Goal: Use online tool/utility: Utilize a website feature to perform a specific function

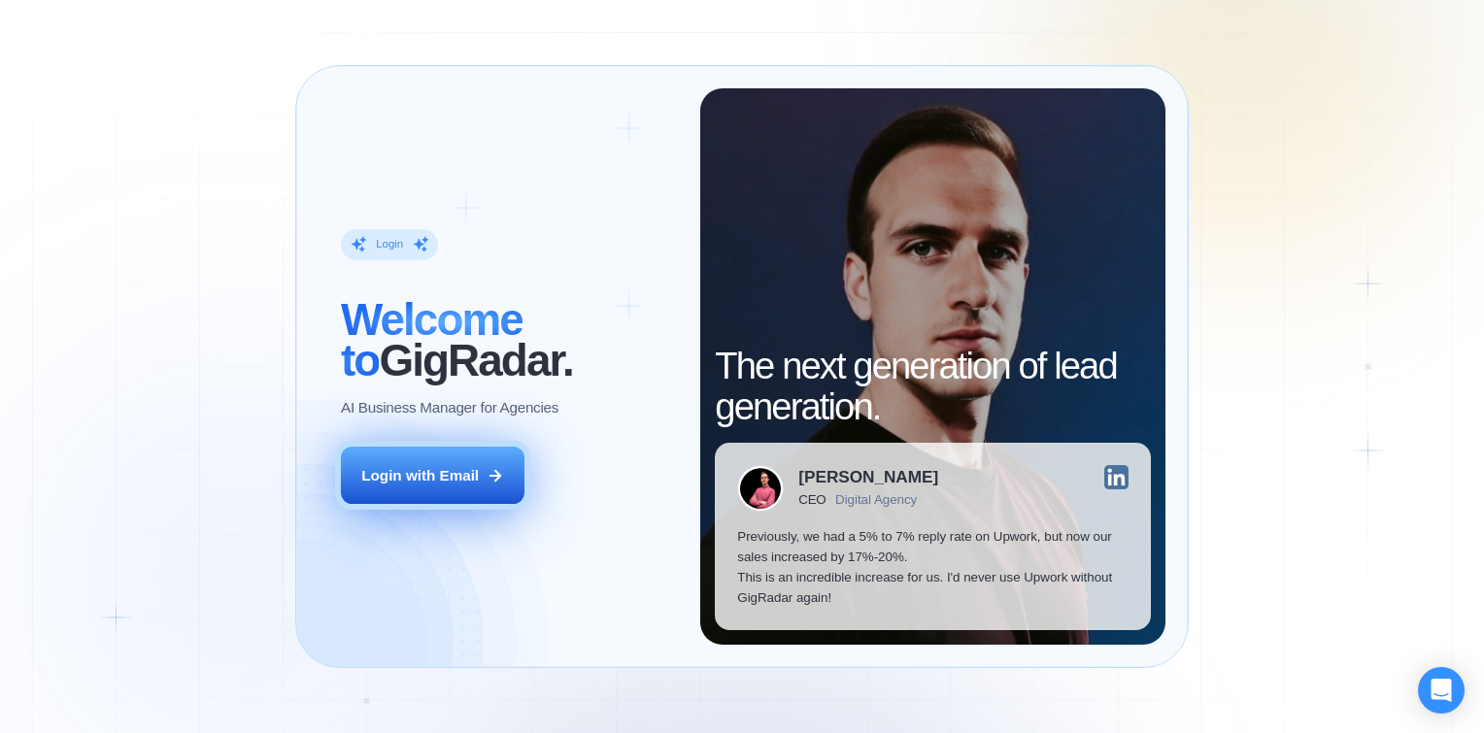
click at [458, 477] on div "Login with Email" at bounding box center [420, 475] width 118 height 20
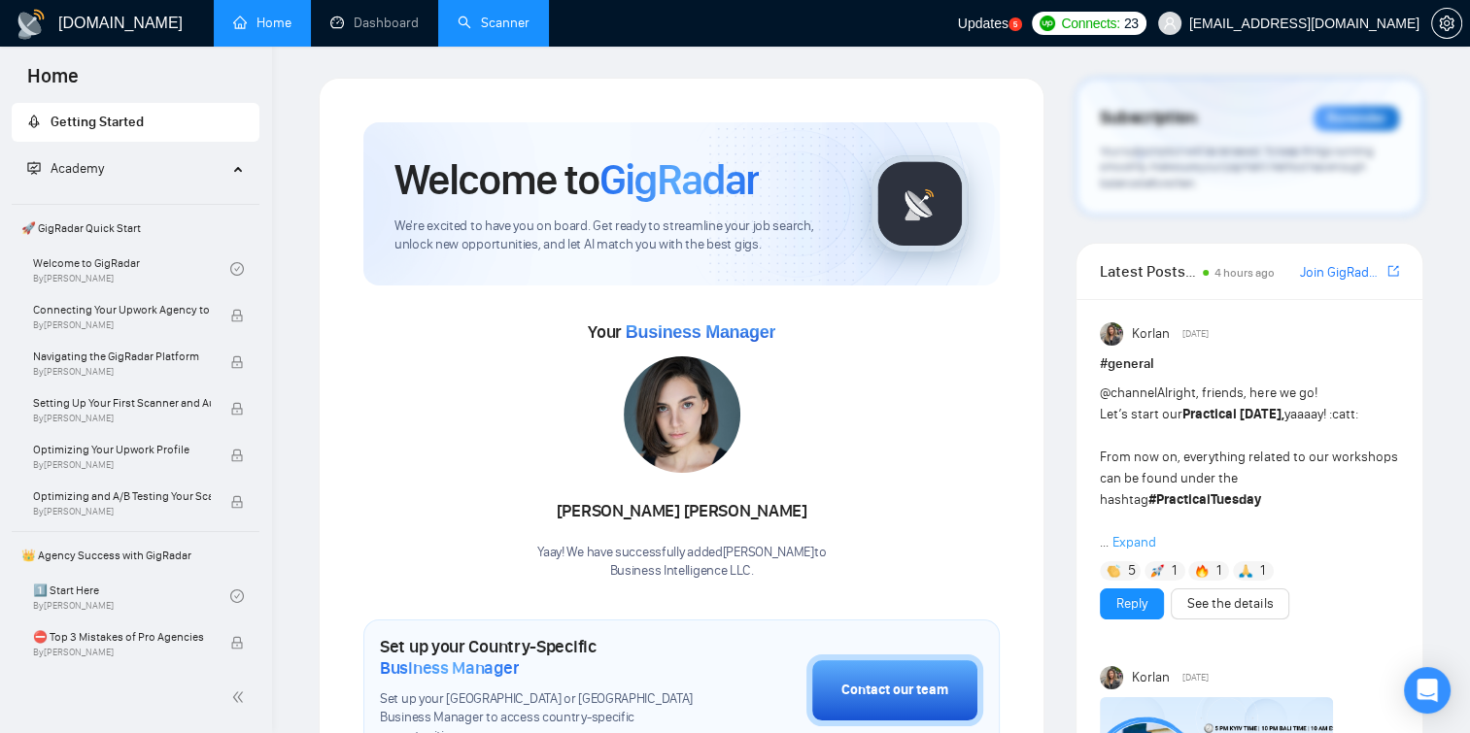
click at [481, 27] on link "Scanner" at bounding box center [494, 23] width 72 height 17
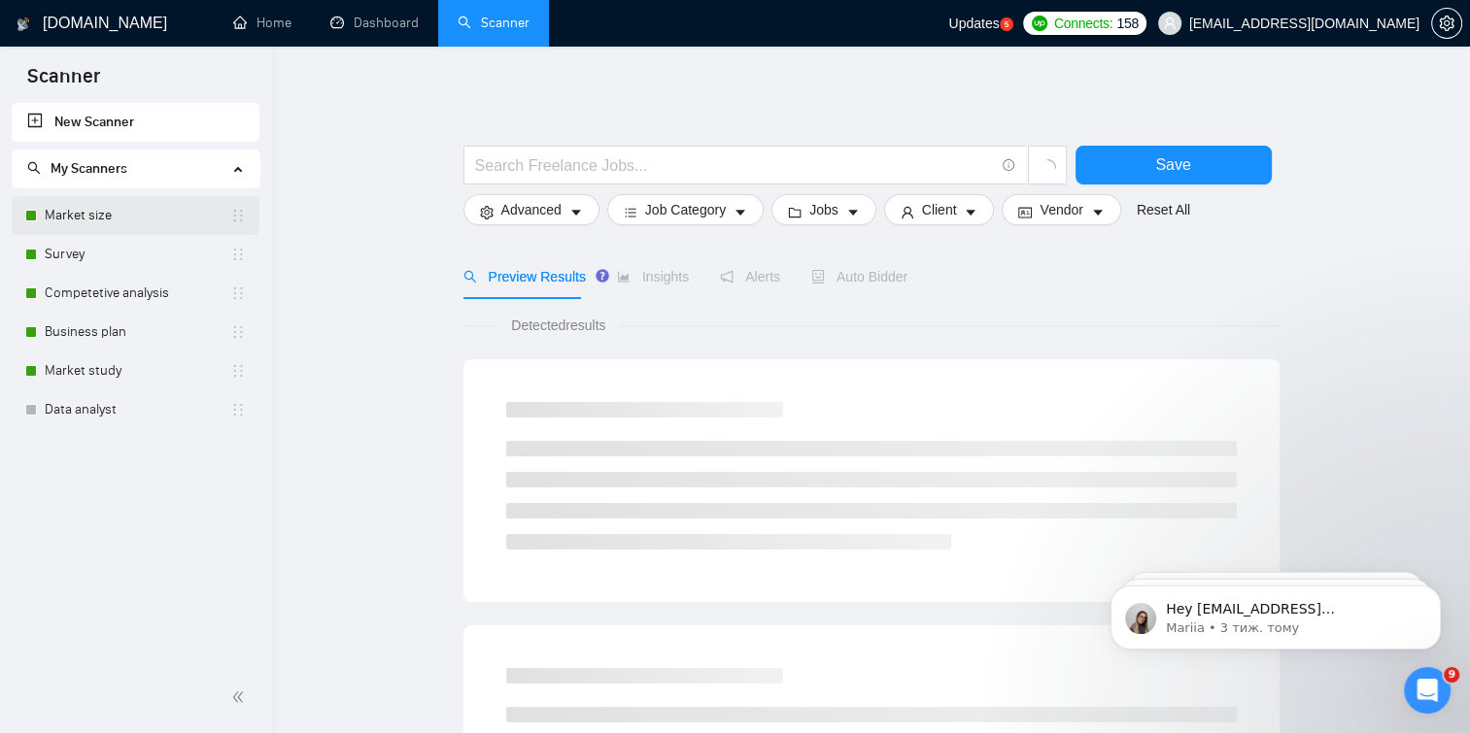
click at [190, 212] on link "Market size" at bounding box center [138, 215] width 186 height 39
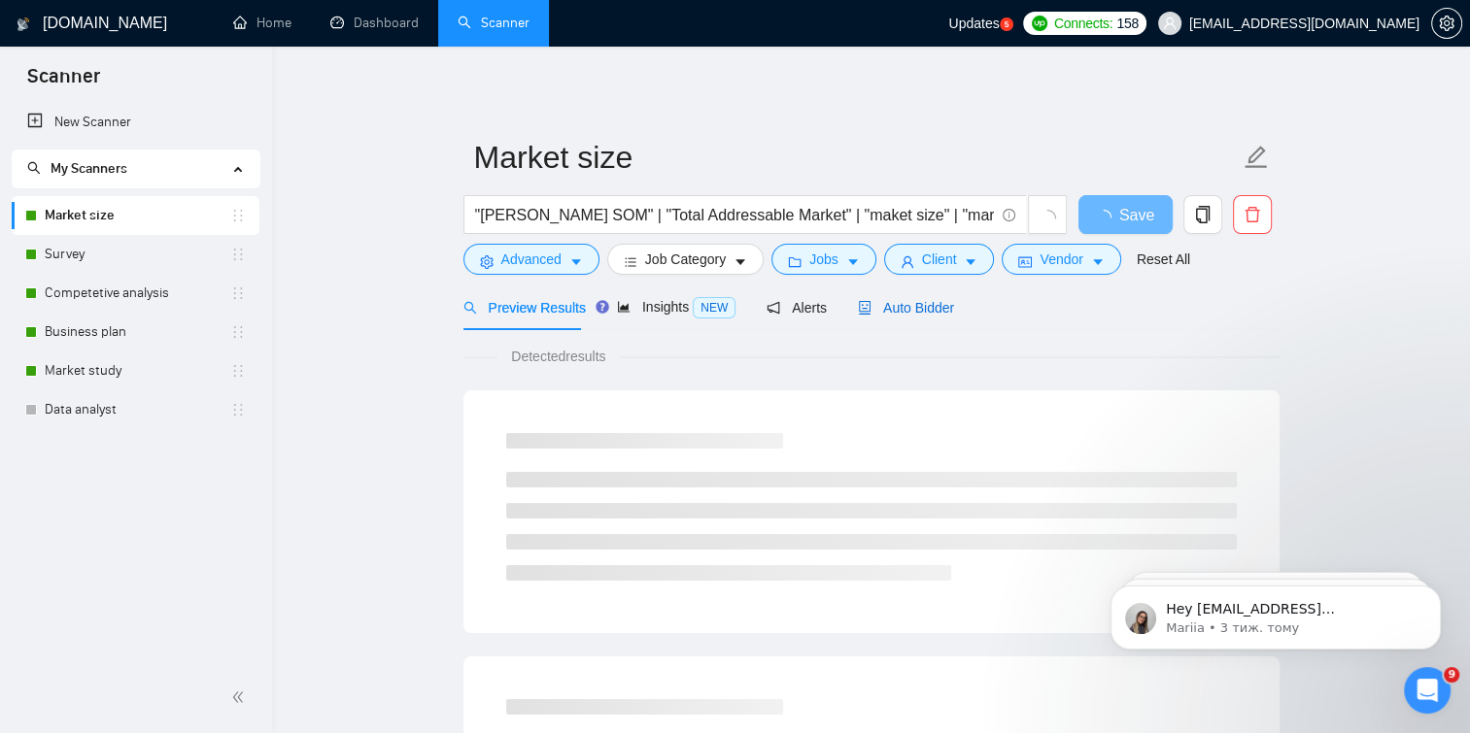
click at [910, 311] on span "Auto Bidder" at bounding box center [906, 308] width 96 height 16
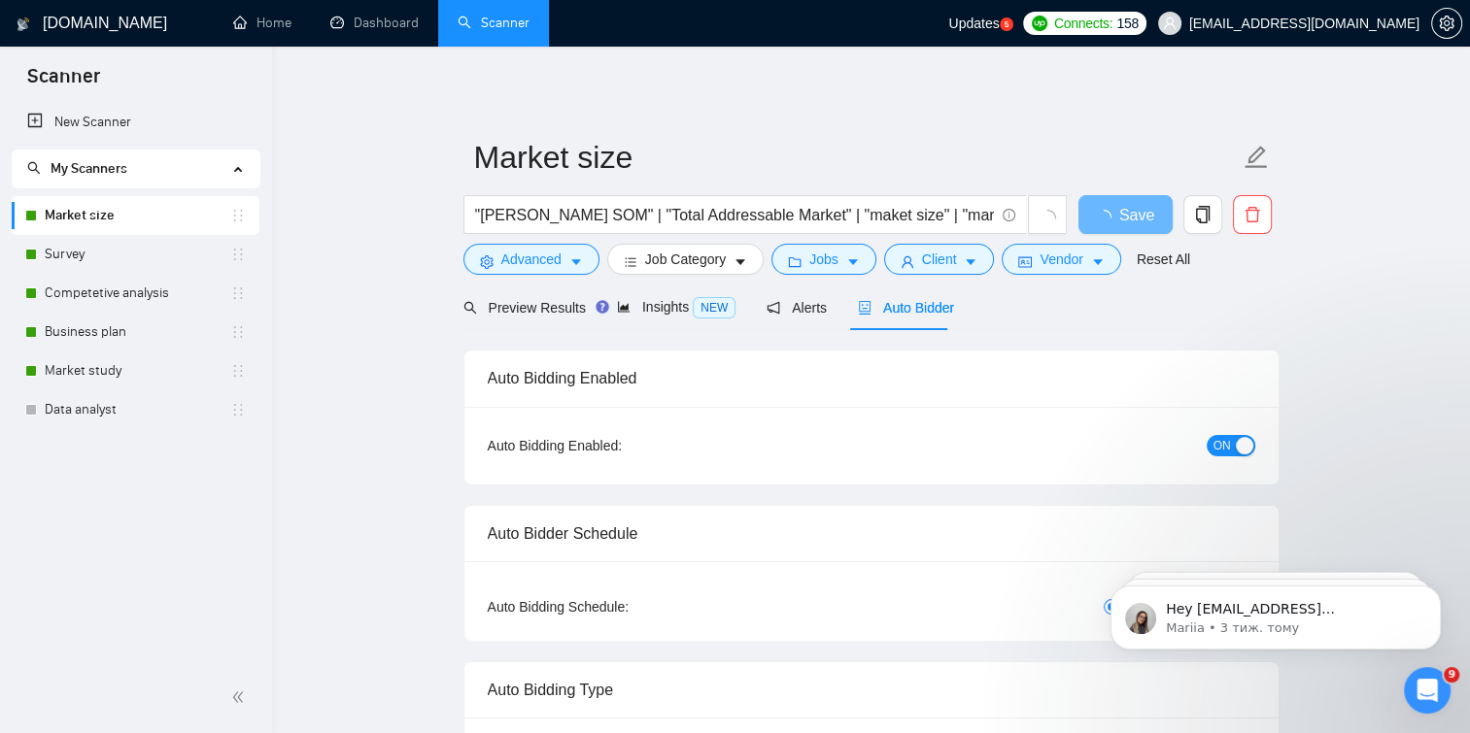
checkbox input "true"
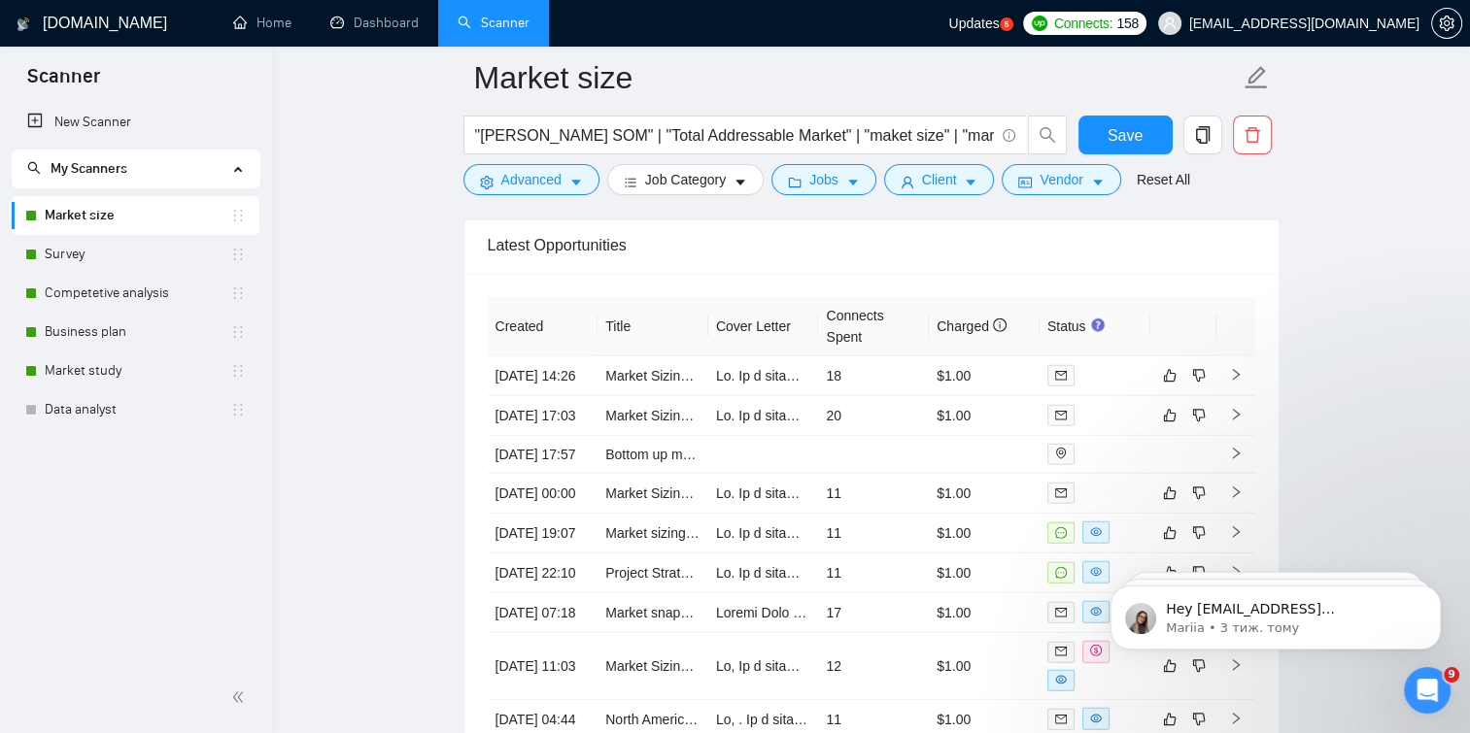
scroll to position [5116, 0]
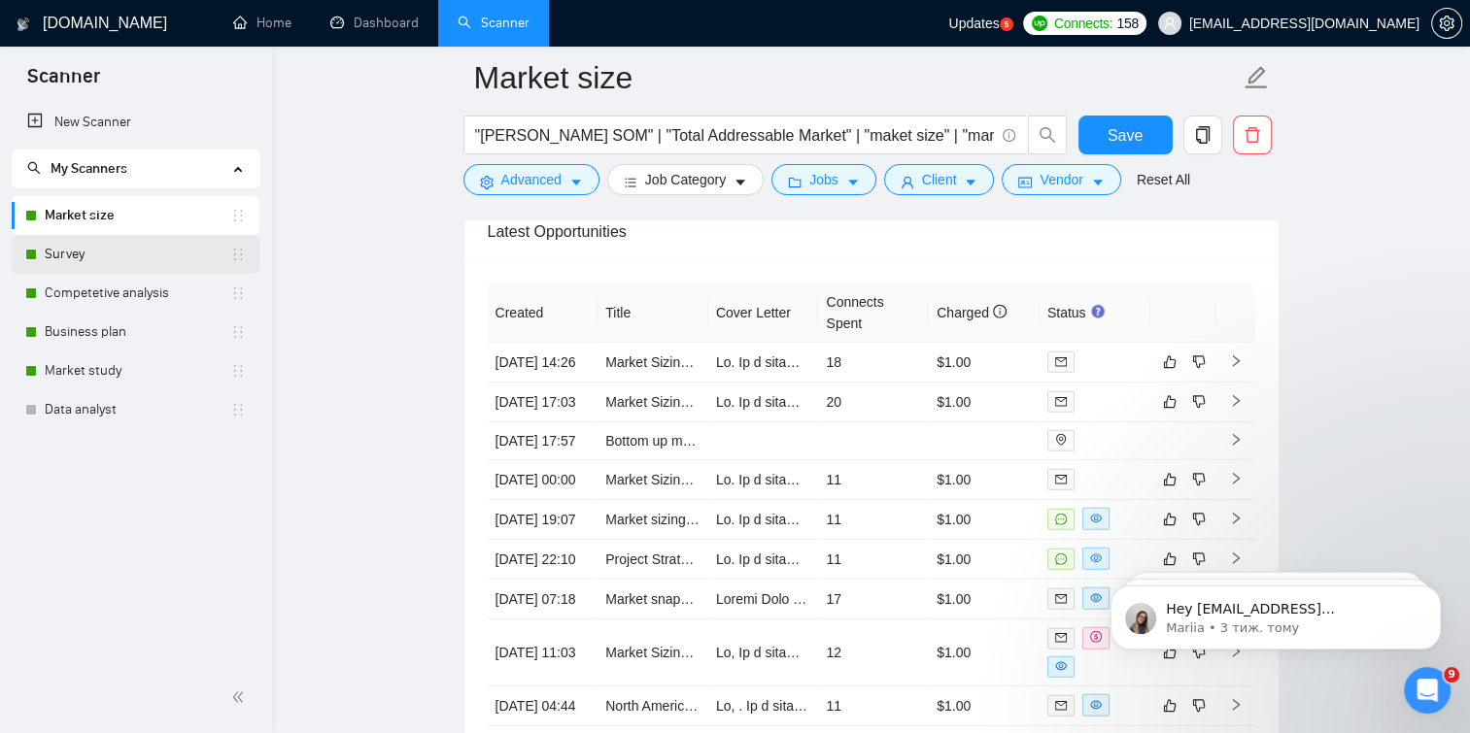
click at [164, 241] on link "Survey" at bounding box center [138, 254] width 186 height 39
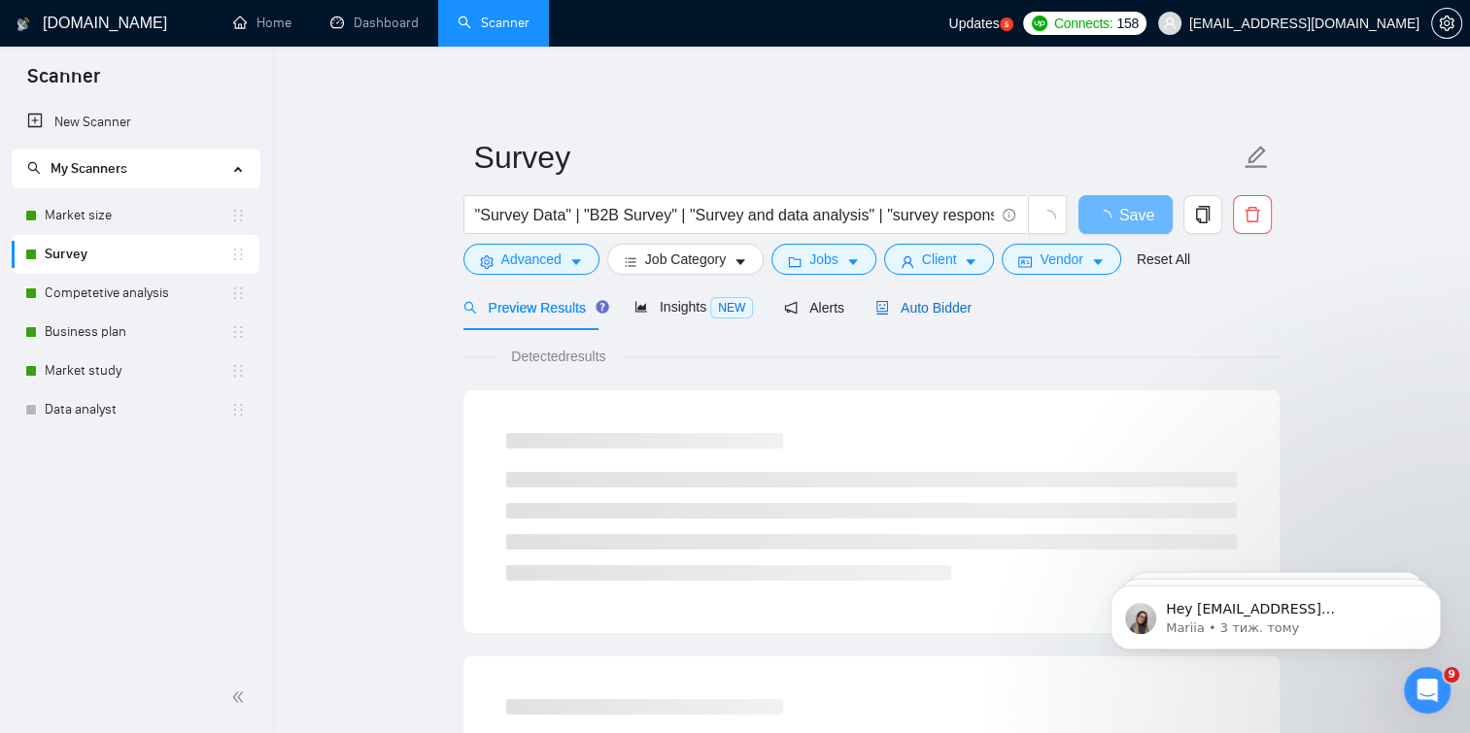
click at [877, 300] on span "Auto Bidder" at bounding box center [923, 308] width 96 height 16
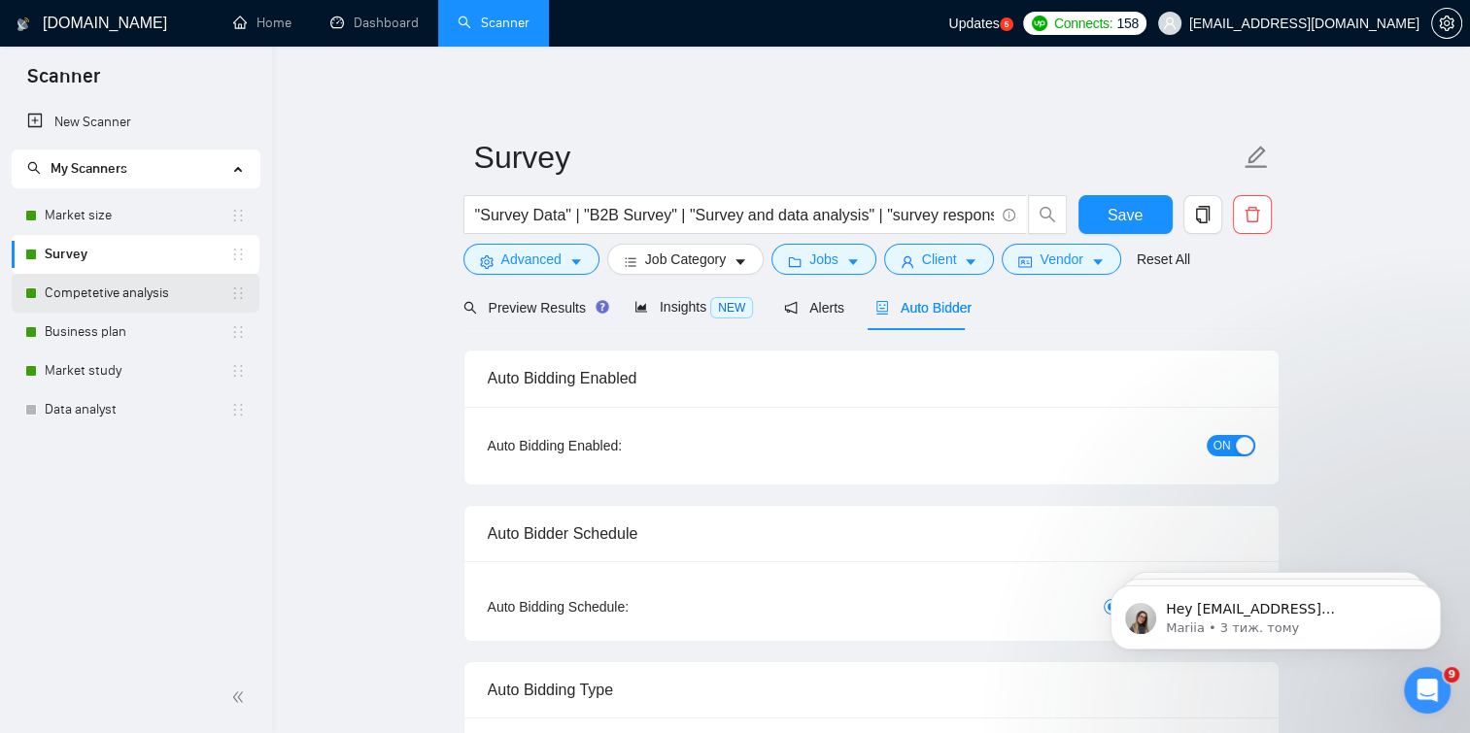
click at [167, 275] on link "Competetive analysis" at bounding box center [138, 293] width 186 height 39
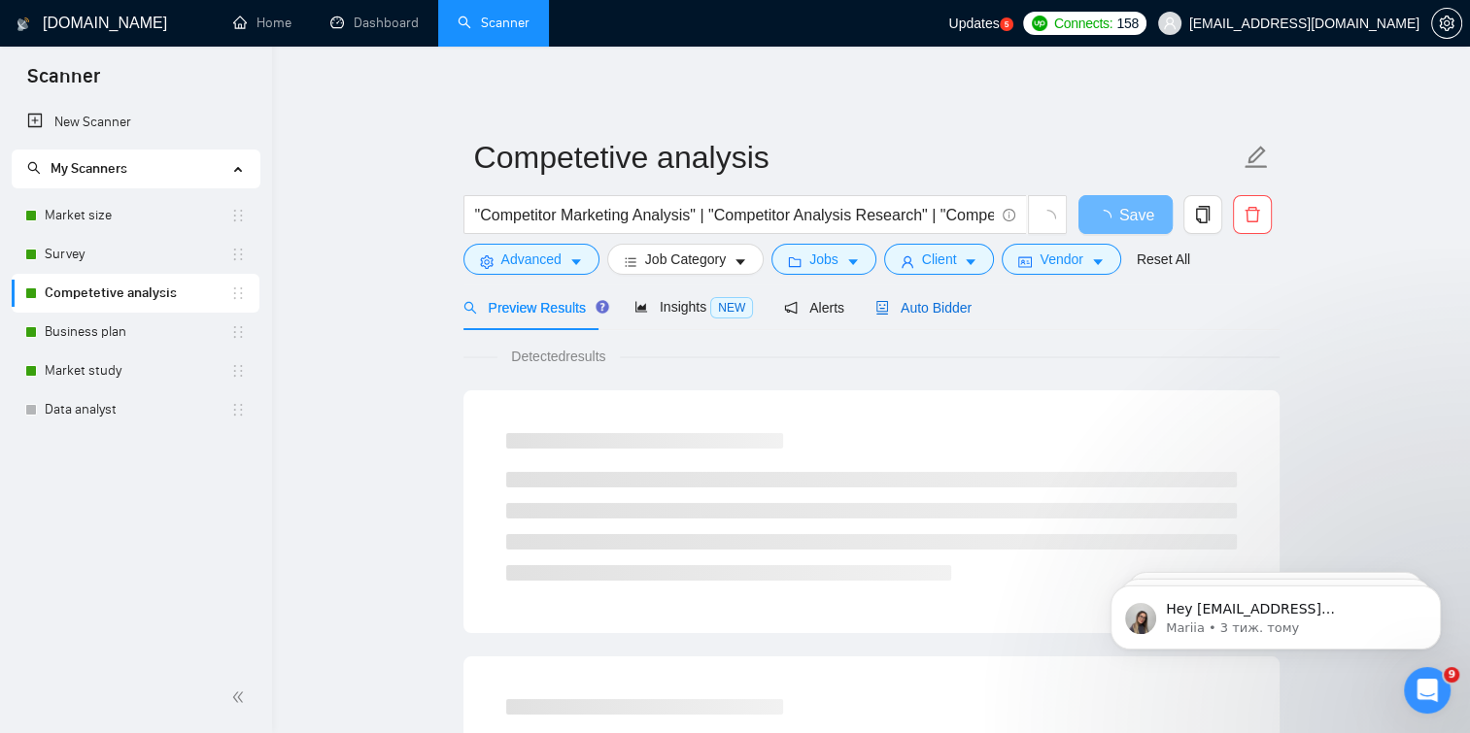
click at [900, 315] on span "Auto Bidder" at bounding box center [923, 308] width 96 height 16
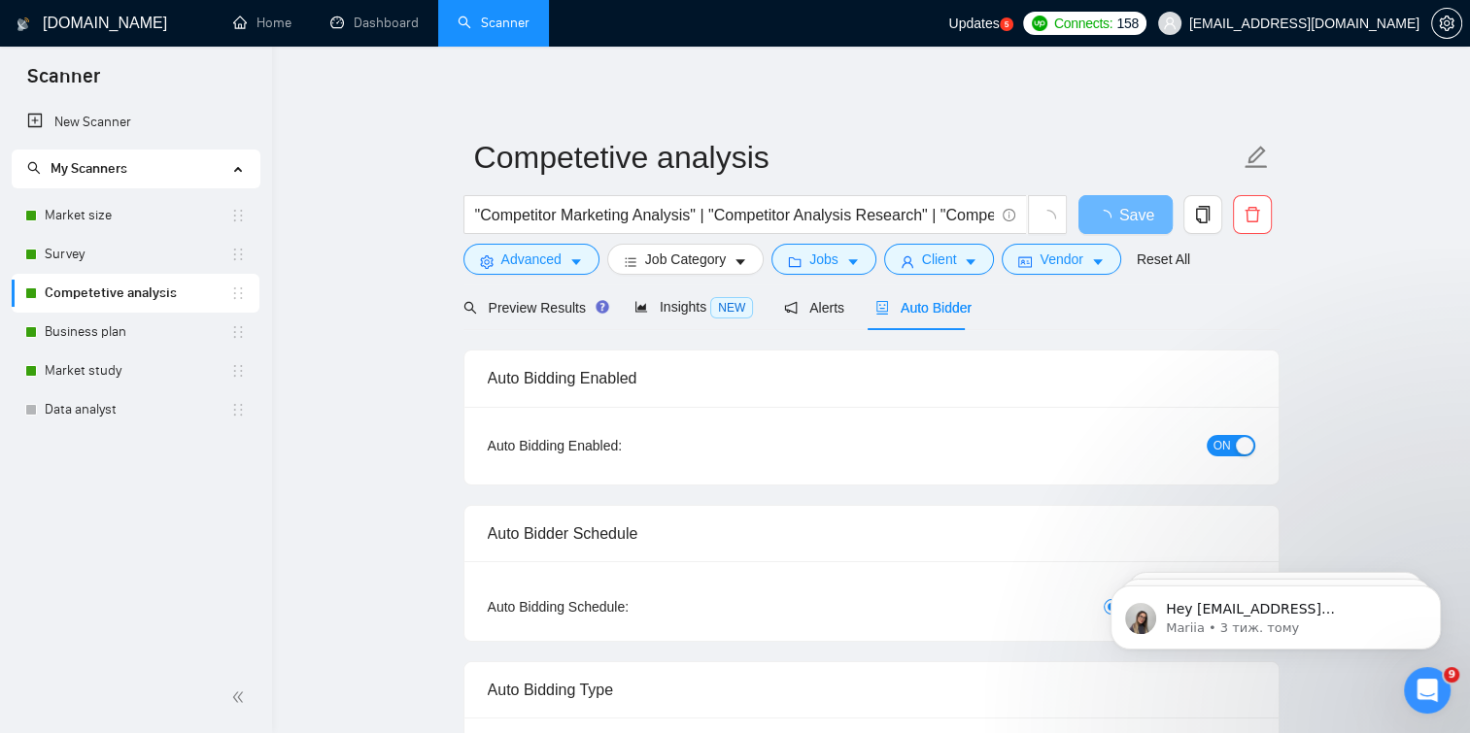
checkbox input "true"
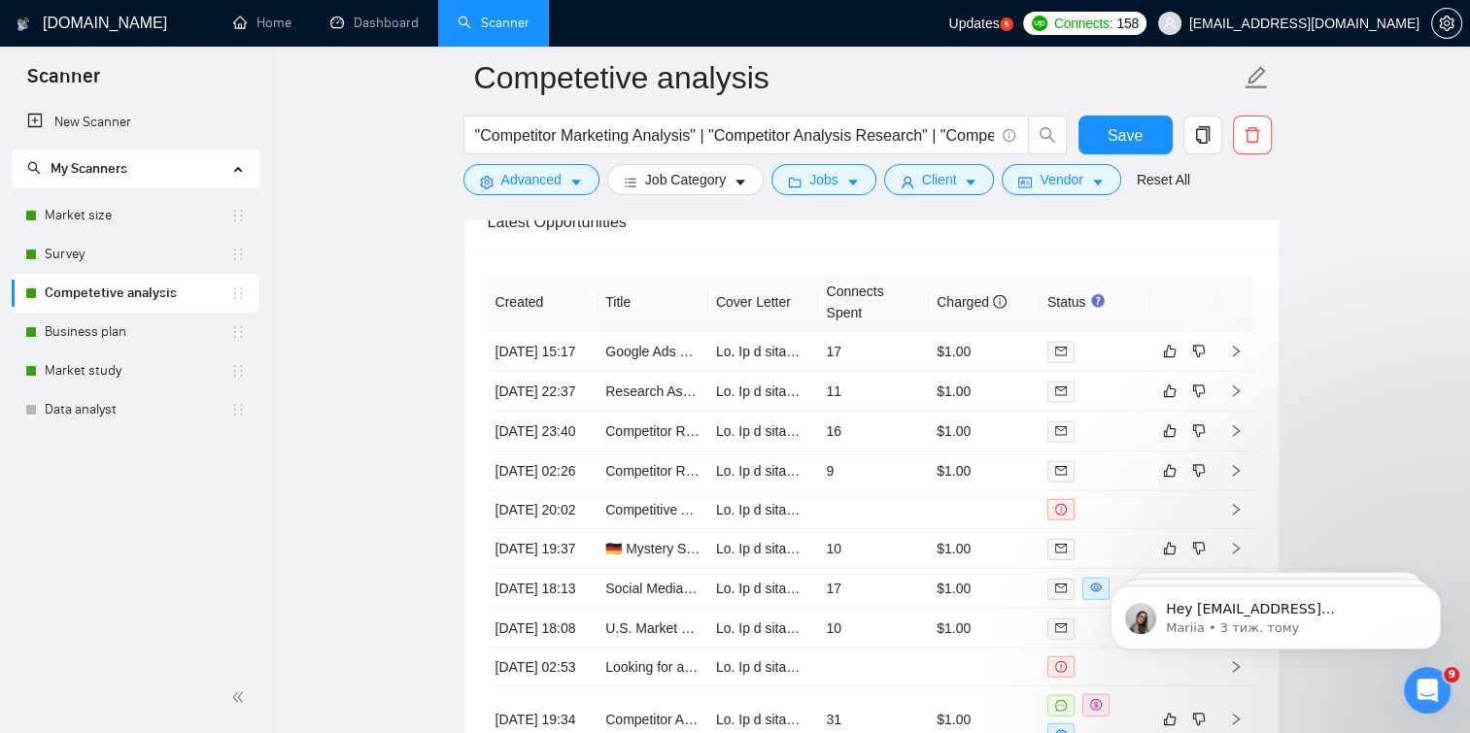
scroll to position [5188, 0]
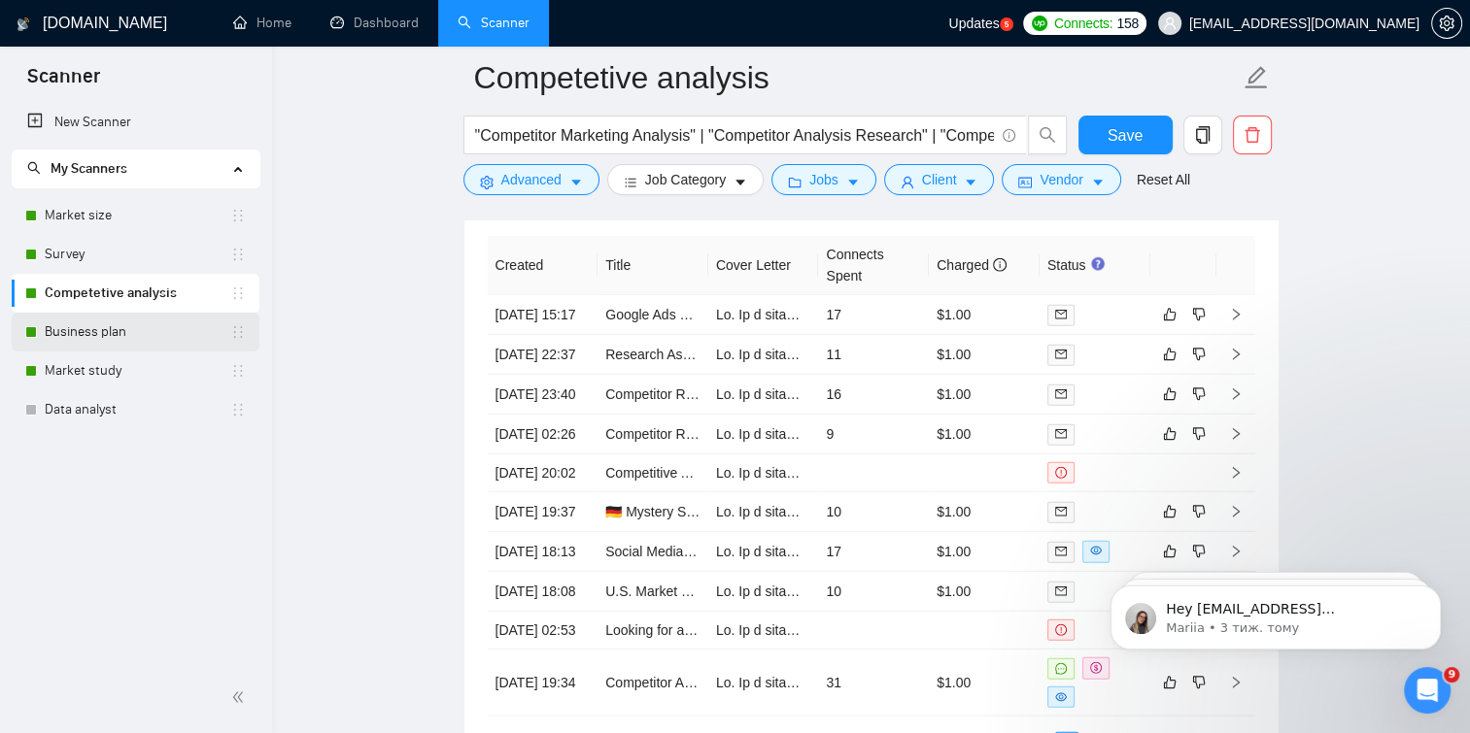
click at [109, 321] on link "Business plan" at bounding box center [138, 332] width 186 height 39
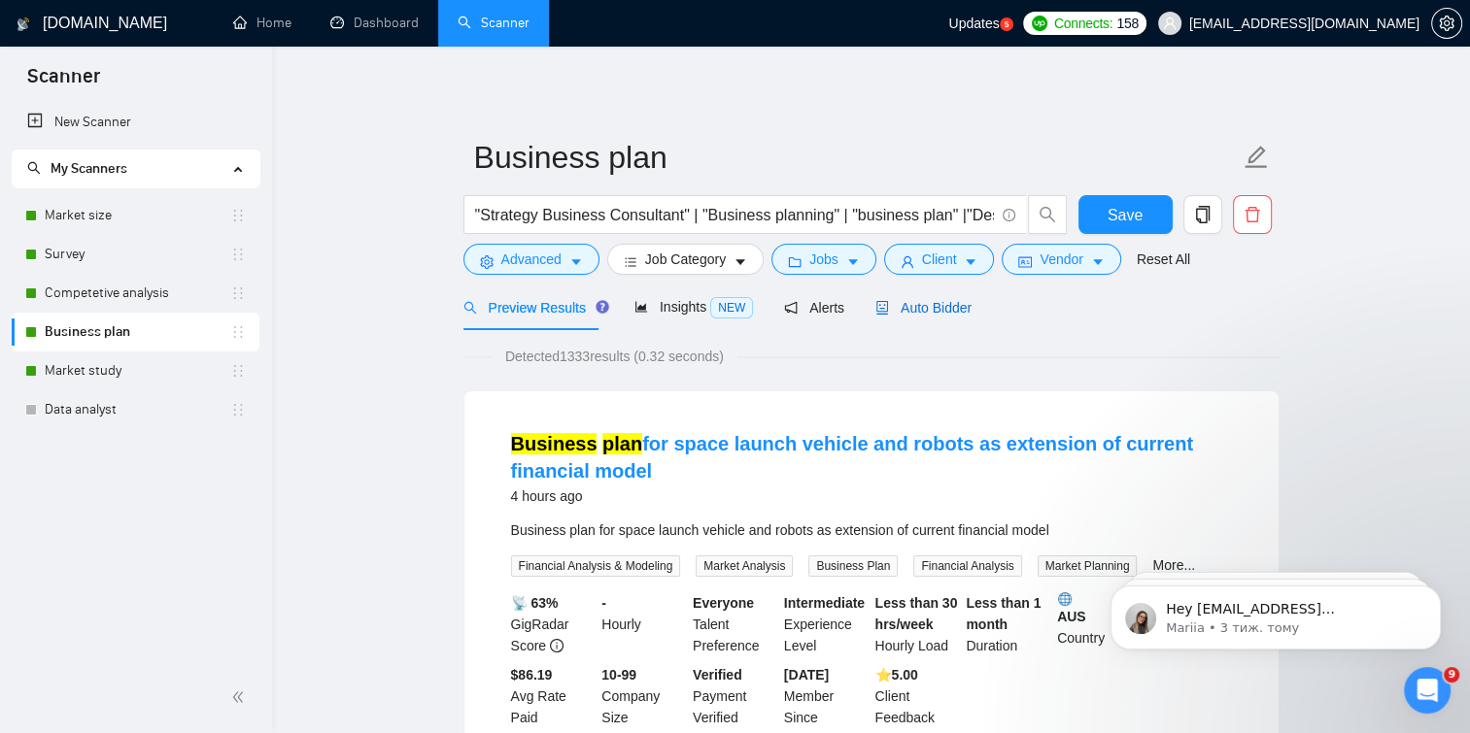
click at [897, 303] on span "Auto Bidder" at bounding box center [923, 308] width 96 height 16
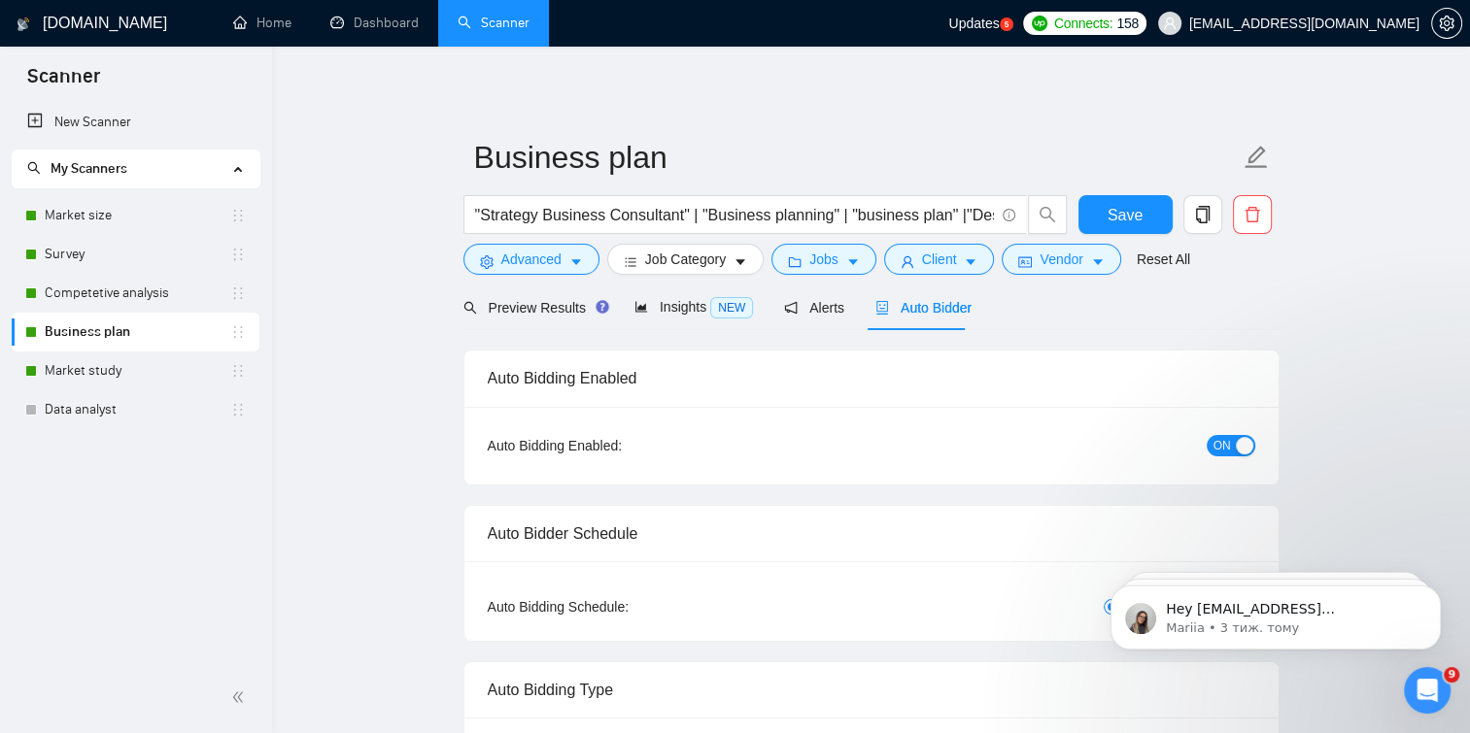
checkbox input "true"
